Goal: Information Seeking & Learning: Find specific fact

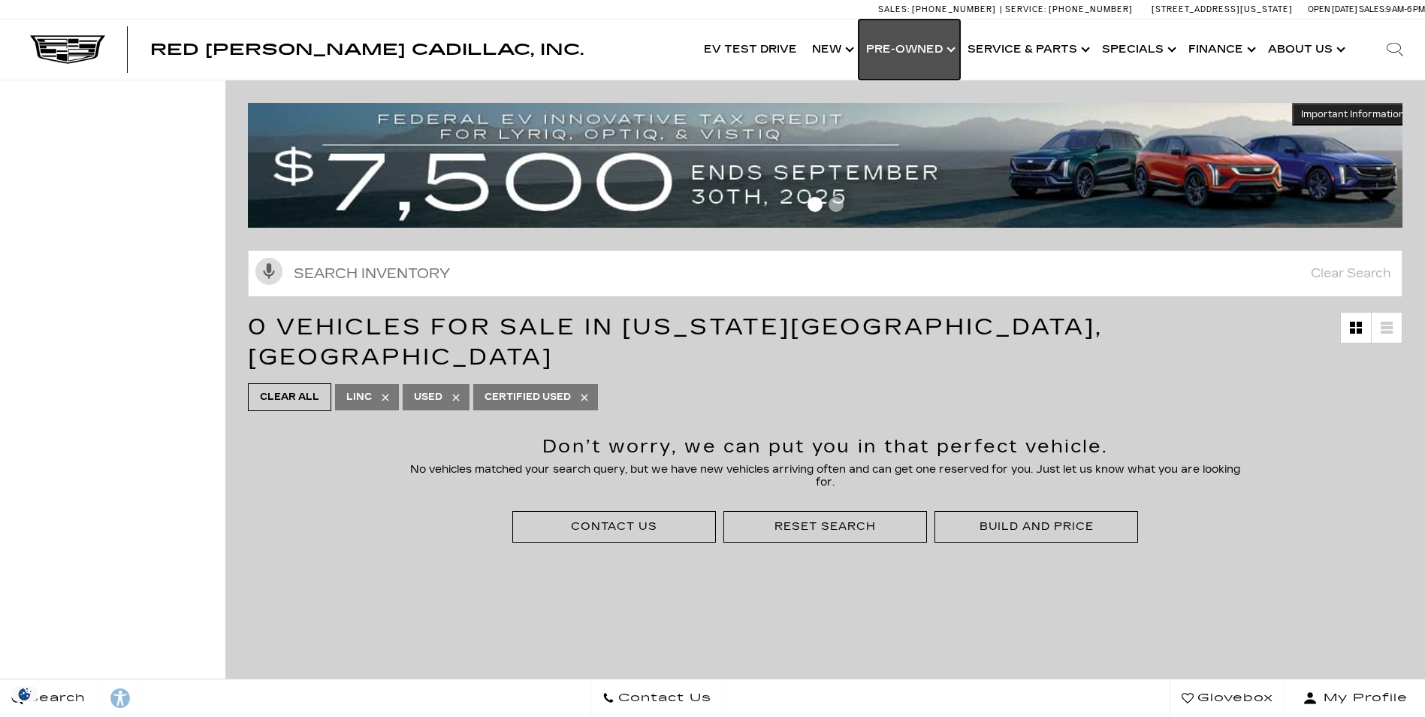
drag, startPoint x: 0, startPoint y: 0, endPoint x: 902, endPoint y: 53, distance: 903.9
click at [902, 53] on link "Show Pre-Owned" at bounding box center [909, 50] width 101 height 60
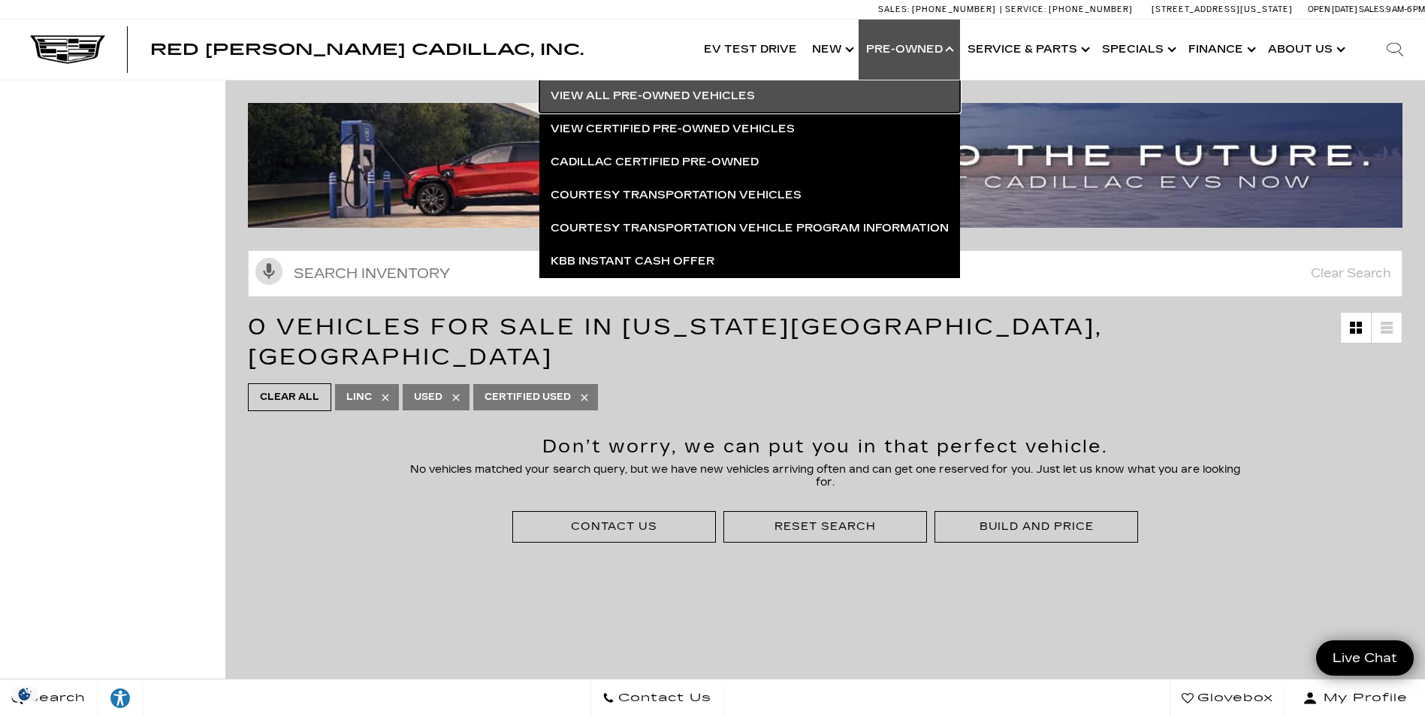
click at [829, 90] on link "View All Pre-Owned Vehicles" at bounding box center [749, 96] width 421 height 33
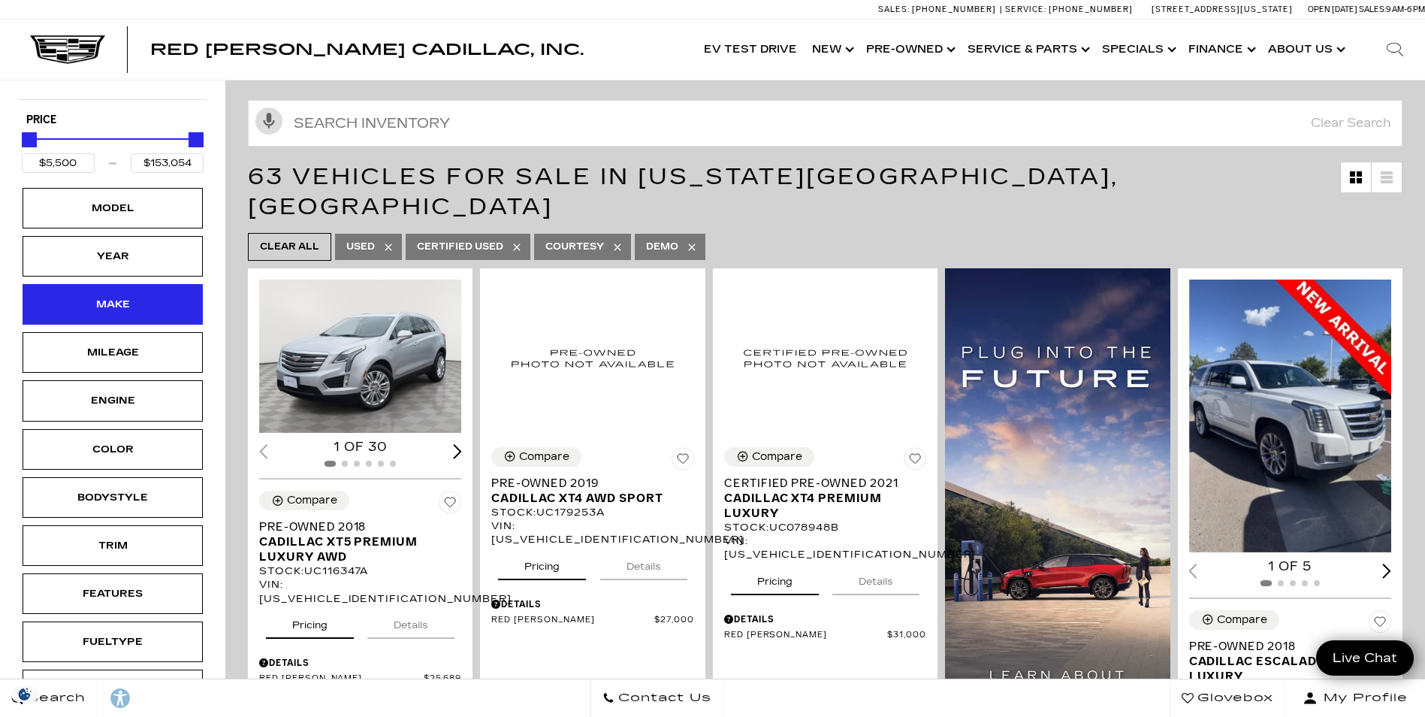
click at [134, 313] on div "Make" at bounding box center [112, 304] width 75 height 17
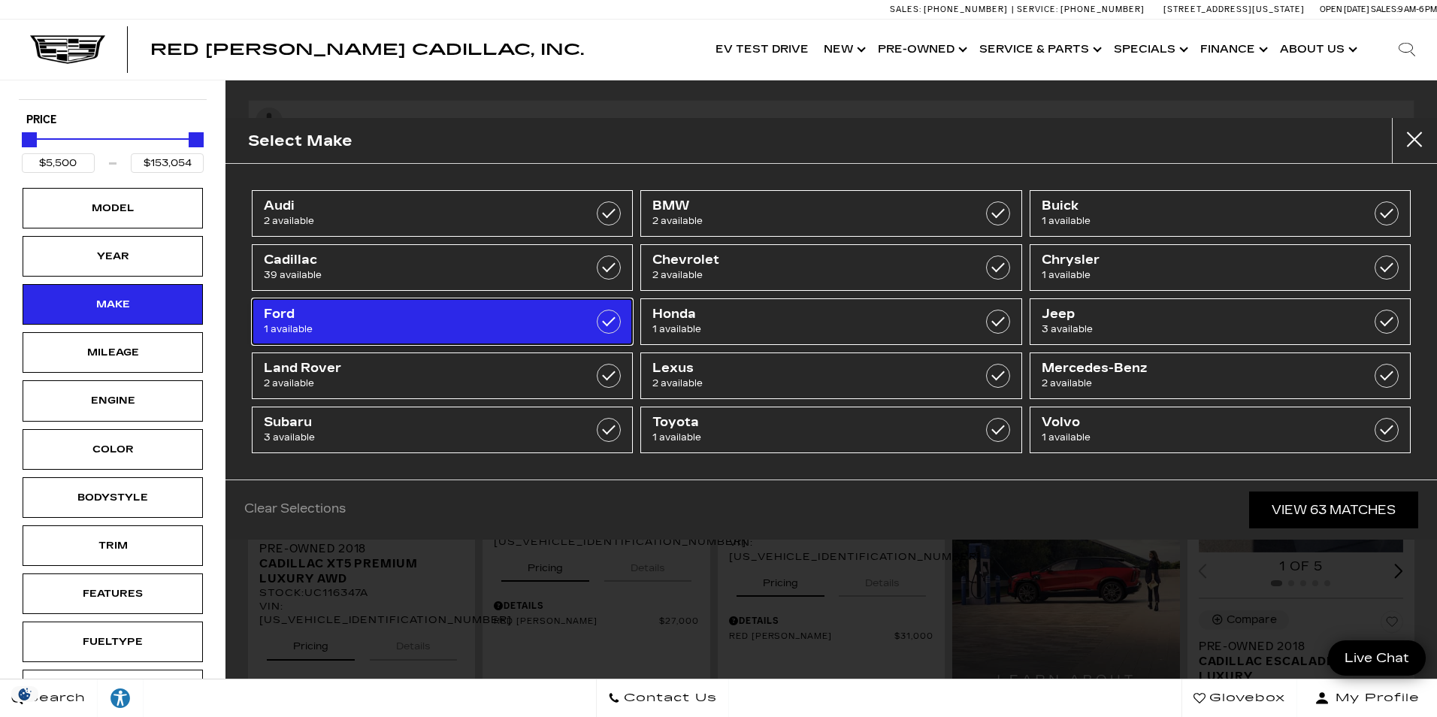
click at [560, 310] on span "Ford" at bounding box center [416, 314] width 304 height 15
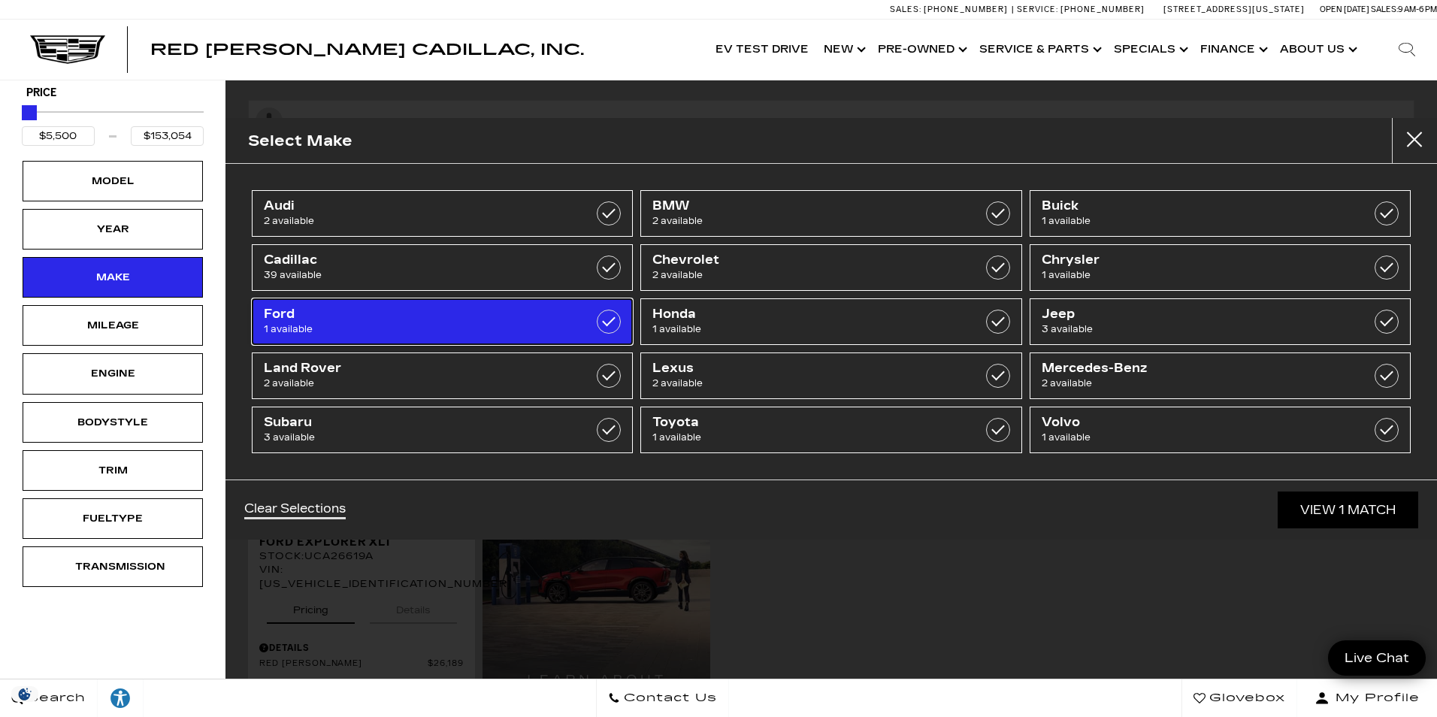
type input "$26,189"
checkbox input "true"
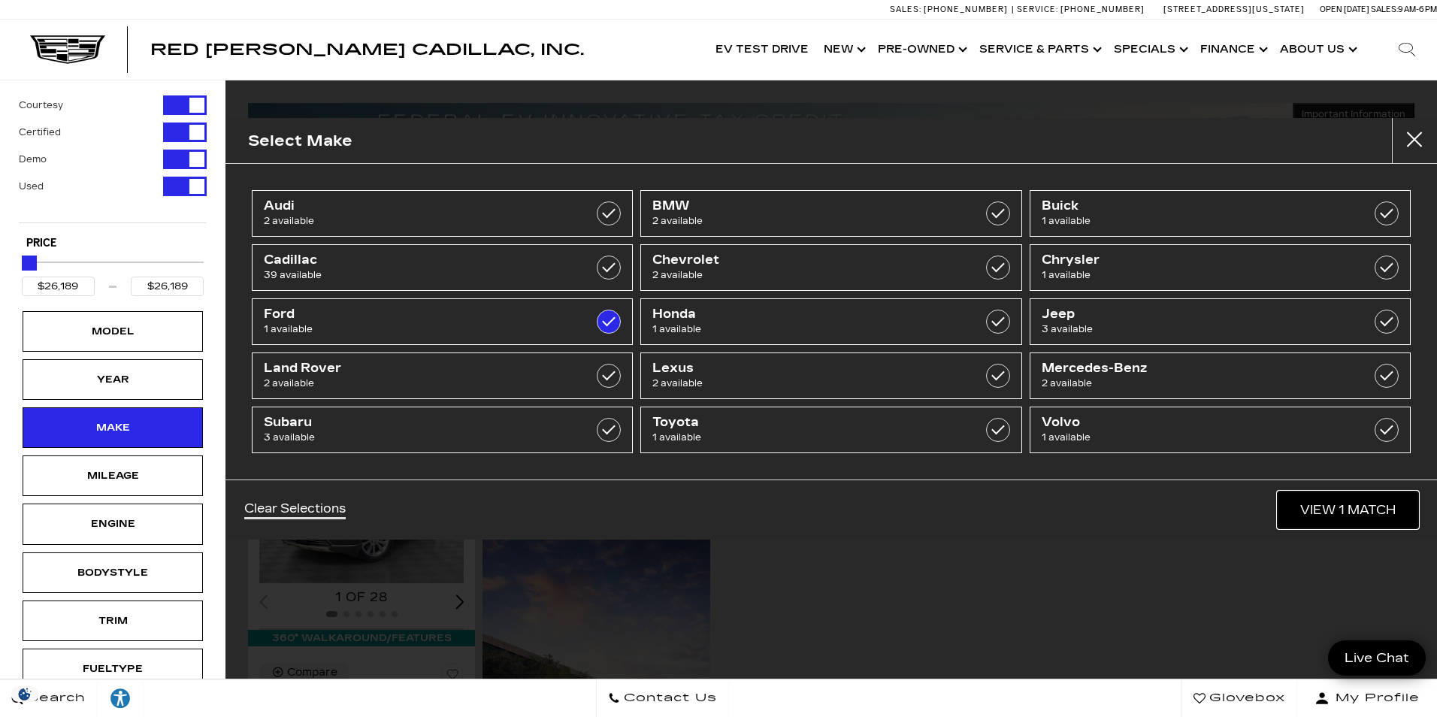
click at [1330, 500] on link "View 1 Match" at bounding box center [1347, 509] width 140 height 37
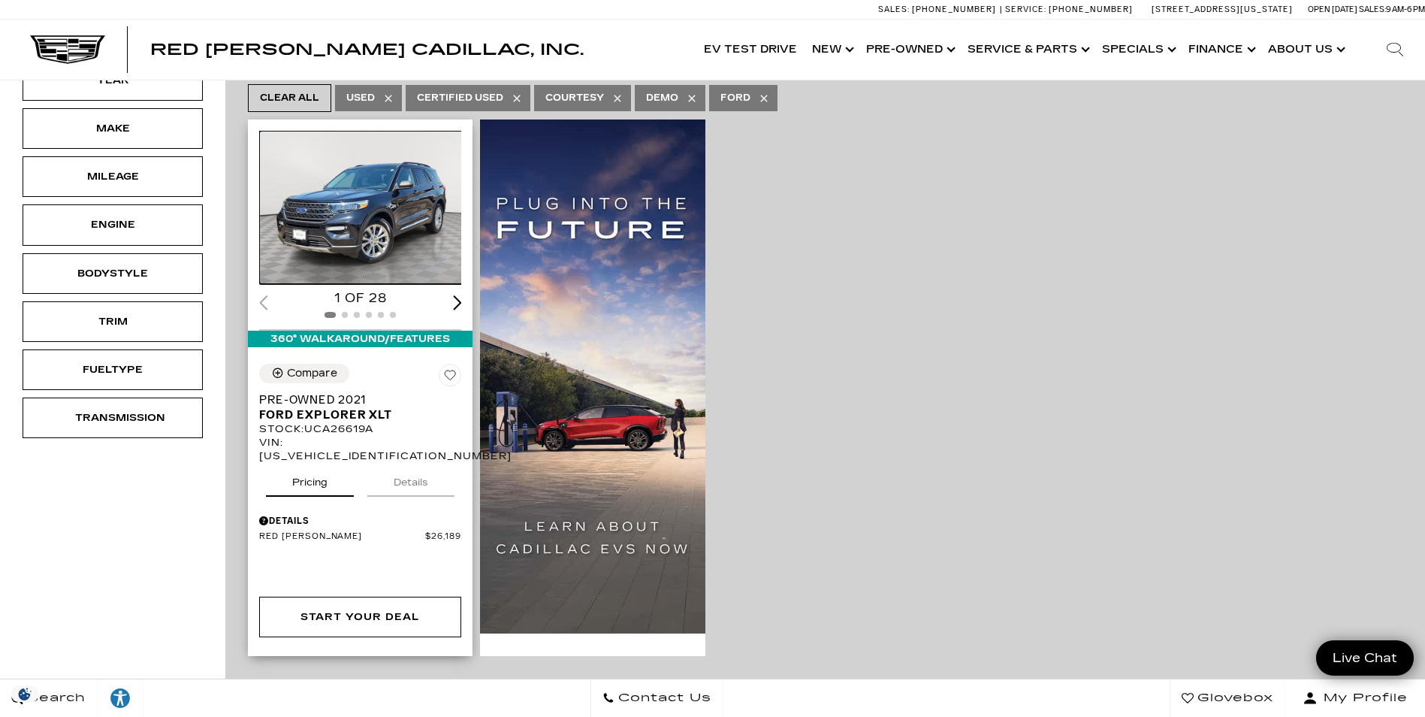
scroll to position [301, 0]
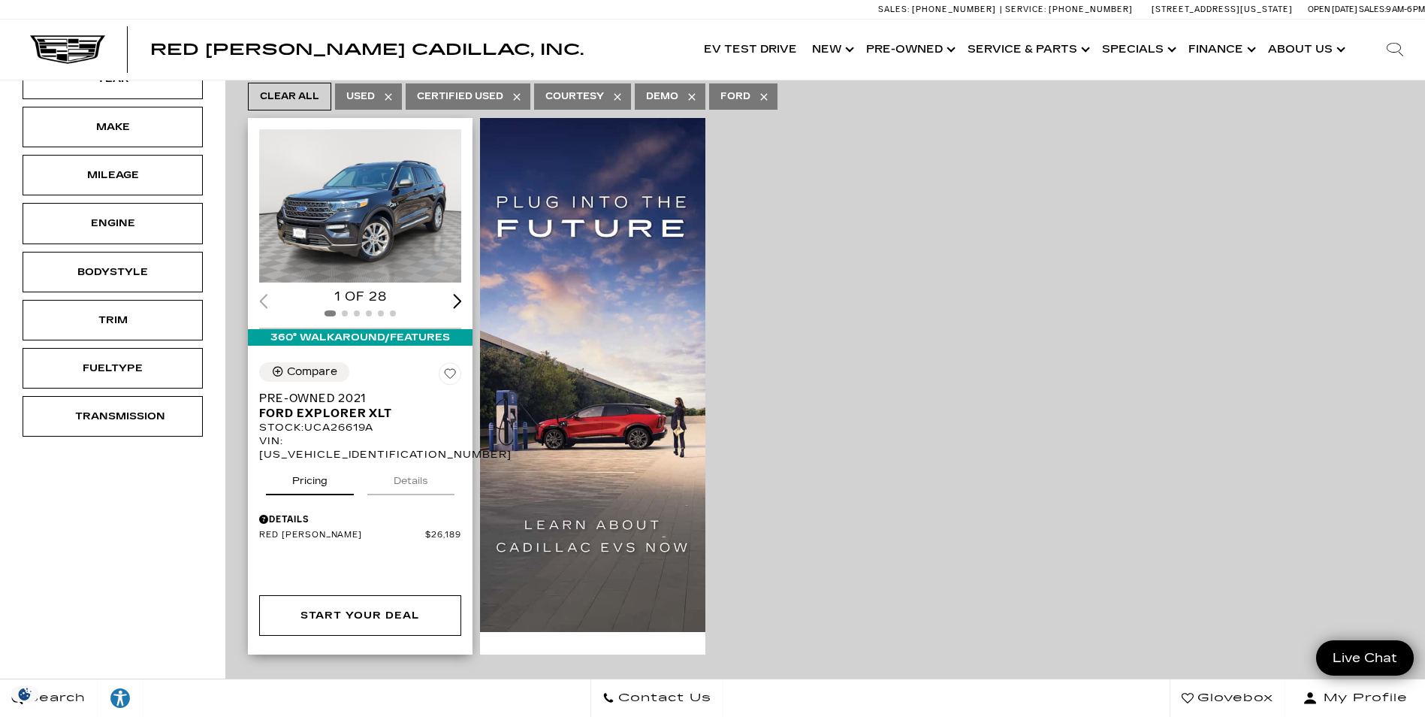
click at [337, 434] on div "VIN: [US_VEHICLE_IDENTIFICATION_NUMBER]" at bounding box center [360, 447] width 202 height 27
copy div "[US_VEHICLE_IDENTIFICATION_NUMBER]"
